Goal: Information Seeking & Learning: Learn about a topic

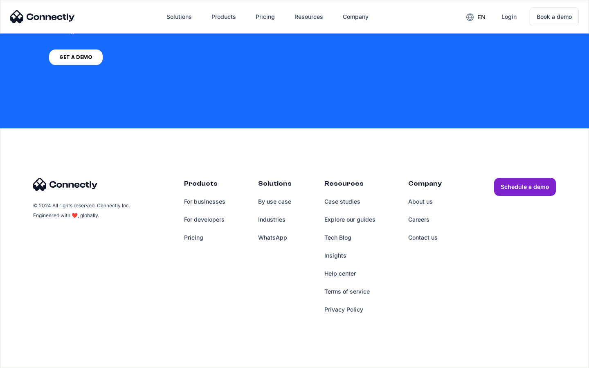
scroll to position [620, 0]
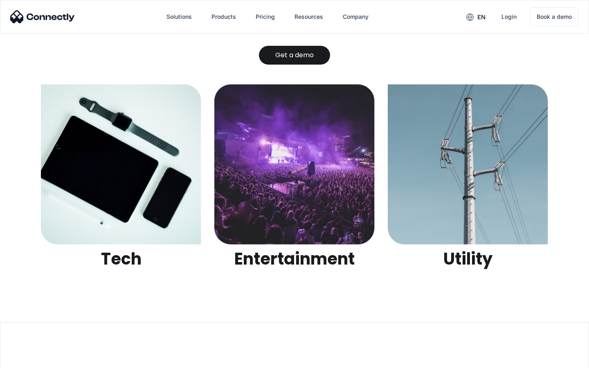
scroll to position [2582, 0]
